Goal: Information Seeking & Learning: Learn about a topic

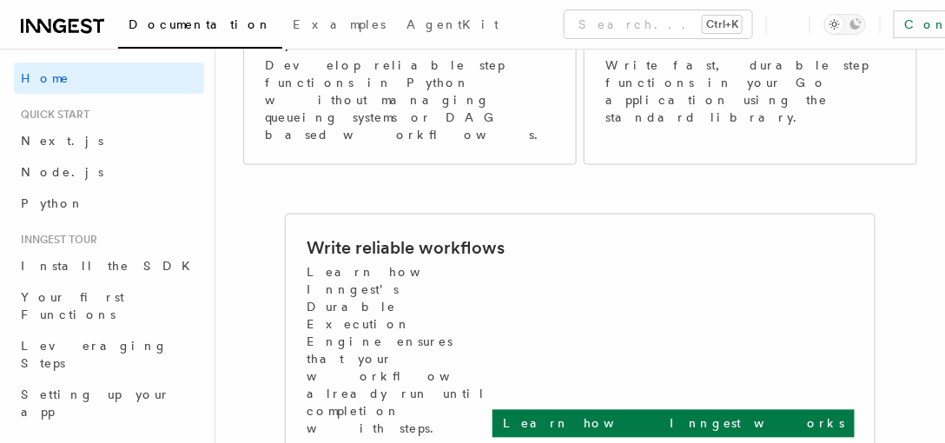
scroll to position [595, 0]
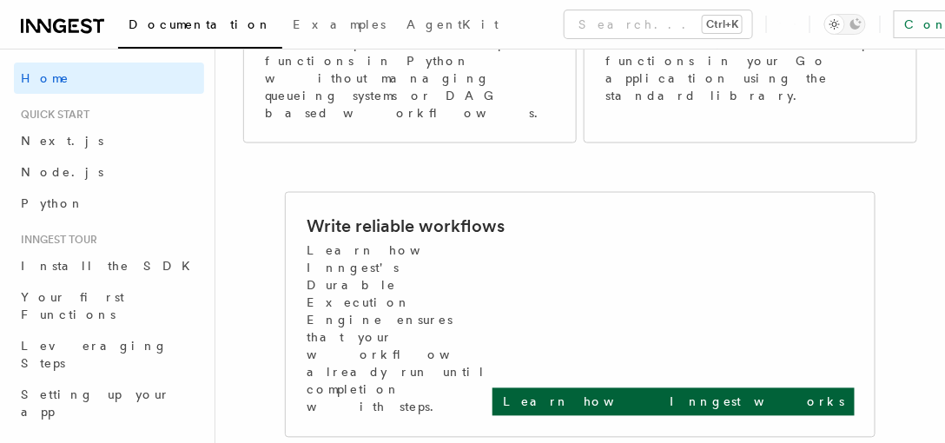
click at [806, 393] on p "Learn how Inngest works" at bounding box center [673, 401] width 341 height 17
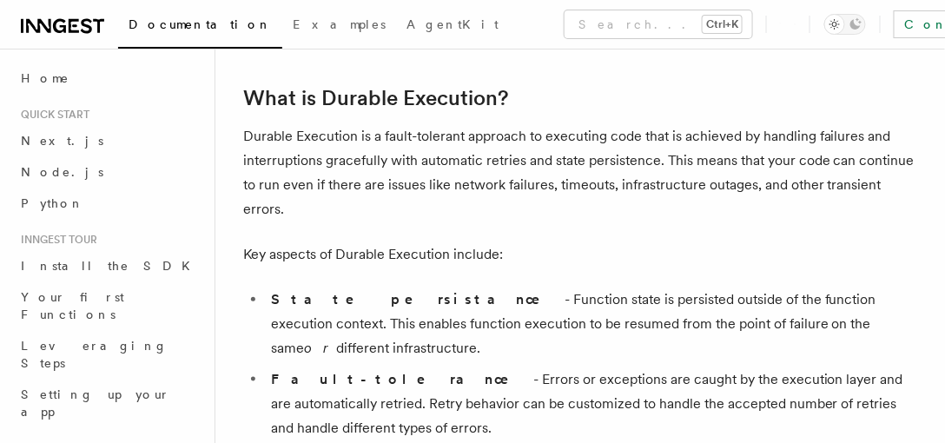
scroll to position [297, 0]
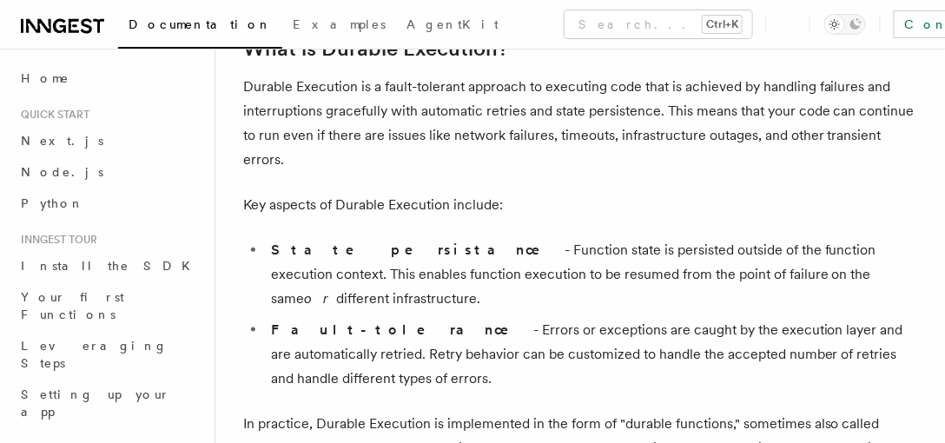
click at [727, 361] on li "Fault-tolerance - Errors or exceptions are caught by the execution layer and ar…" at bounding box center [591, 354] width 651 height 73
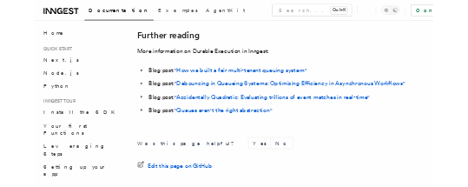
scroll to position [3667, 0]
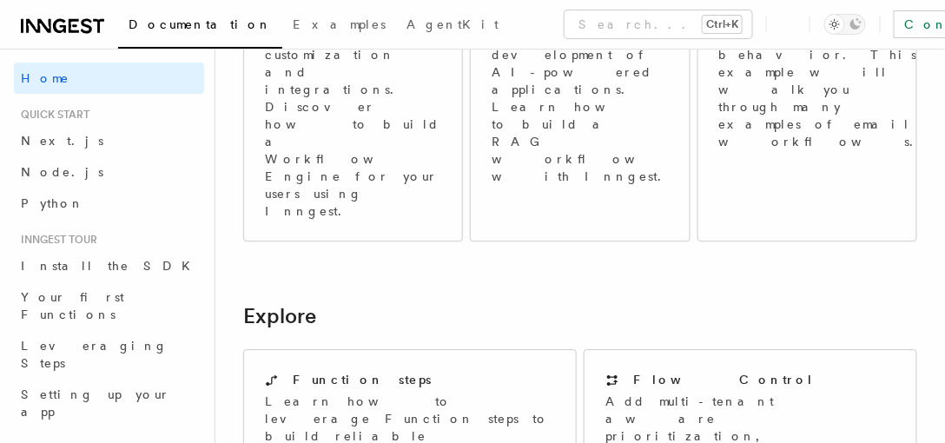
scroll to position [1240, 0]
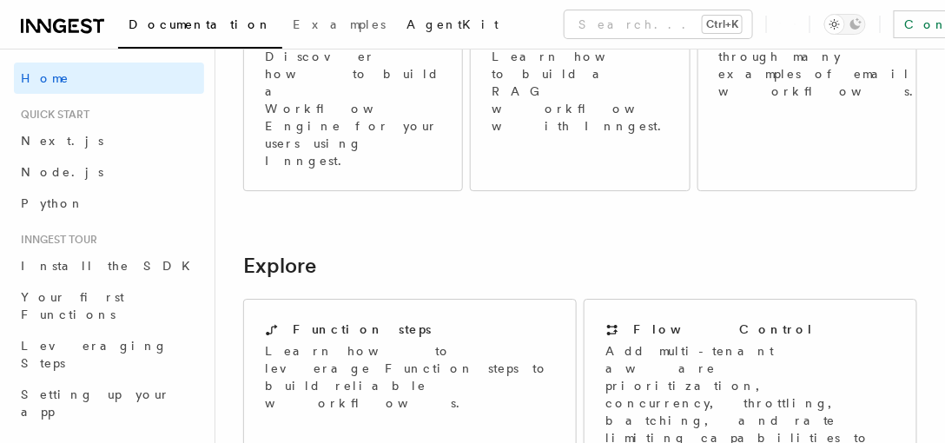
click at [406, 28] on span "AgentKit" at bounding box center [452, 24] width 92 height 14
